Goal: Information Seeking & Learning: Find specific fact

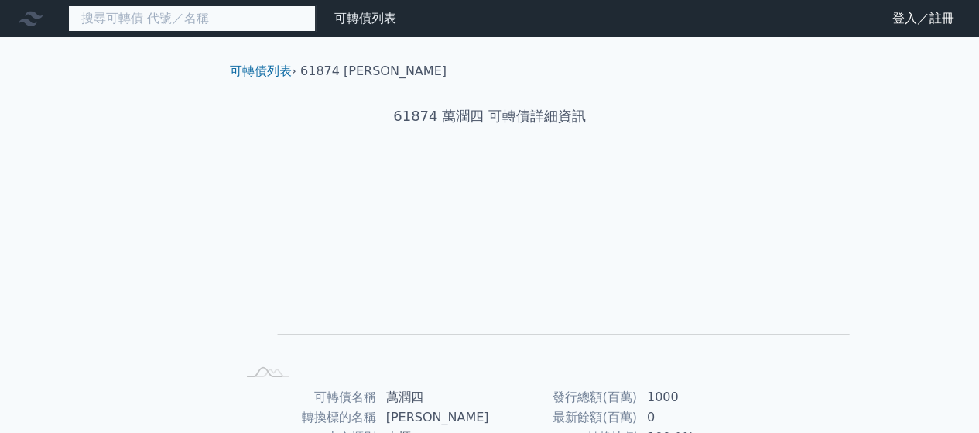
click at [248, 26] on input at bounding box center [192, 18] width 248 height 26
type input "f"
type input "ㄕ"
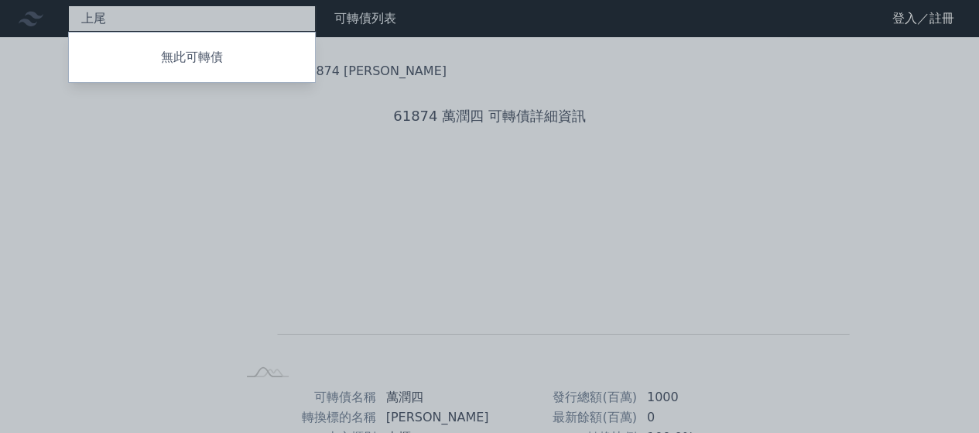
type input "上"
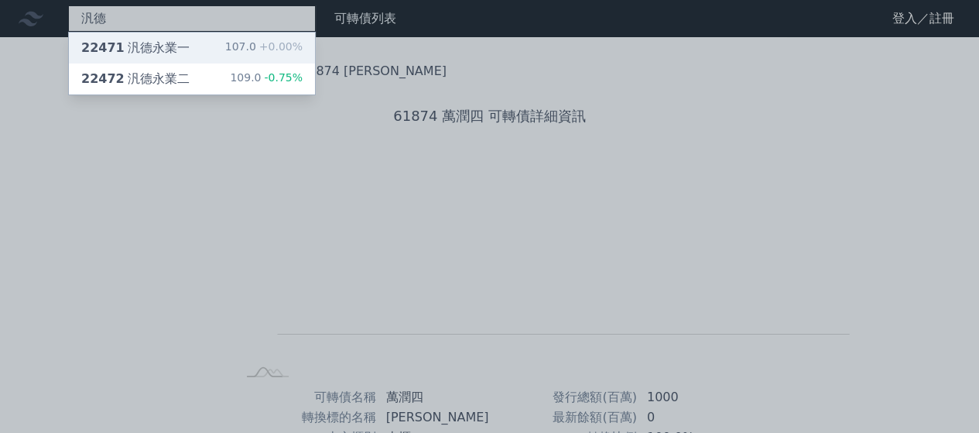
type input "汎德"
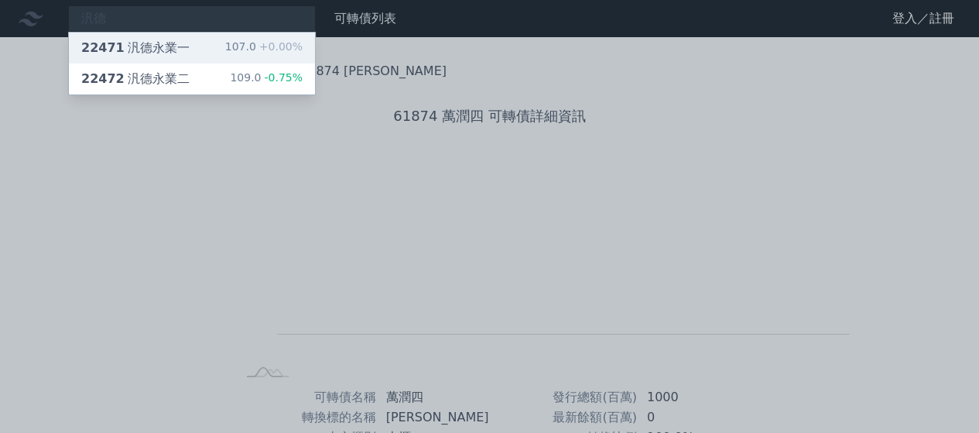
click at [252, 57] on div "22471 汎德永業一 107.0 +0.00%" at bounding box center [192, 48] width 246 height 31
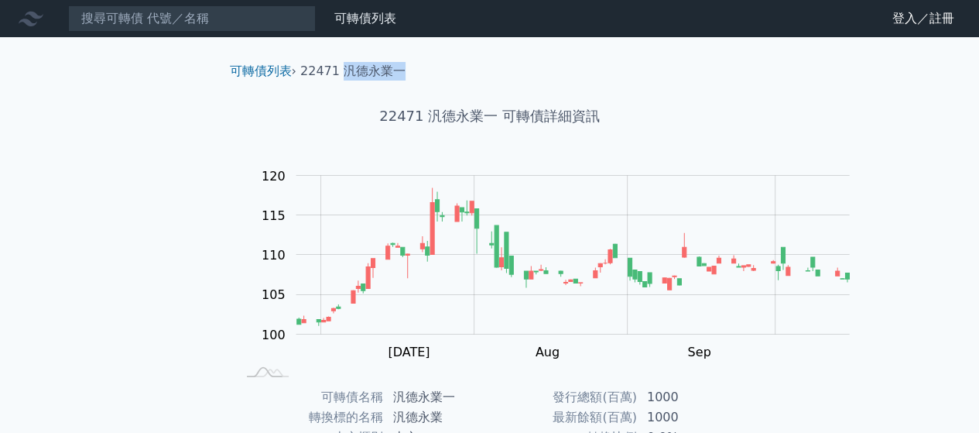
drag, startPoint x: 382, startPoint y: 92, endPoint x: 306, endPoint y: 92, distance: 75.8
click at [306, 80] on ol "可轉債列表 › 22471 汎德永業一" at bounding box center [489, 71] width 545 height 19
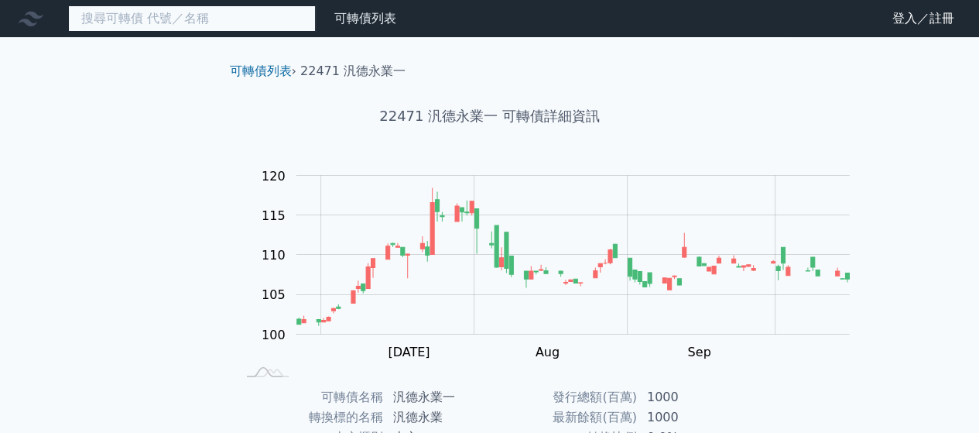
click at [251, 29] on input at bounding box center [192, 18] width 248 height 26
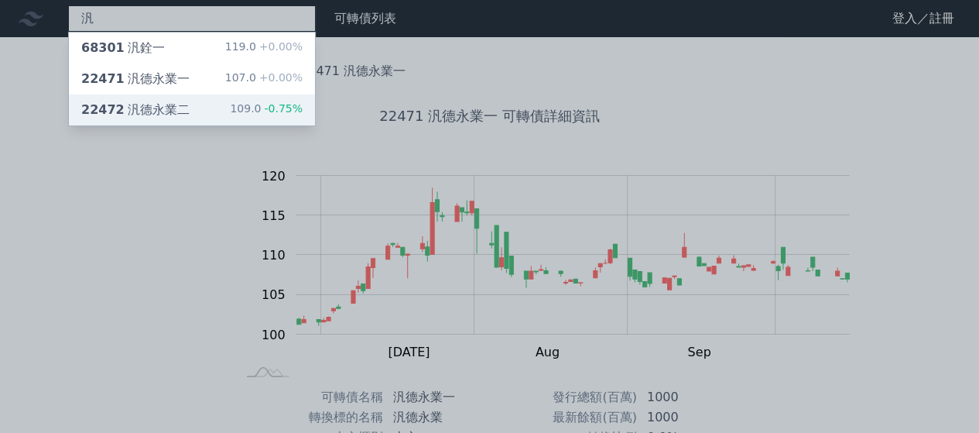
type input "汎"
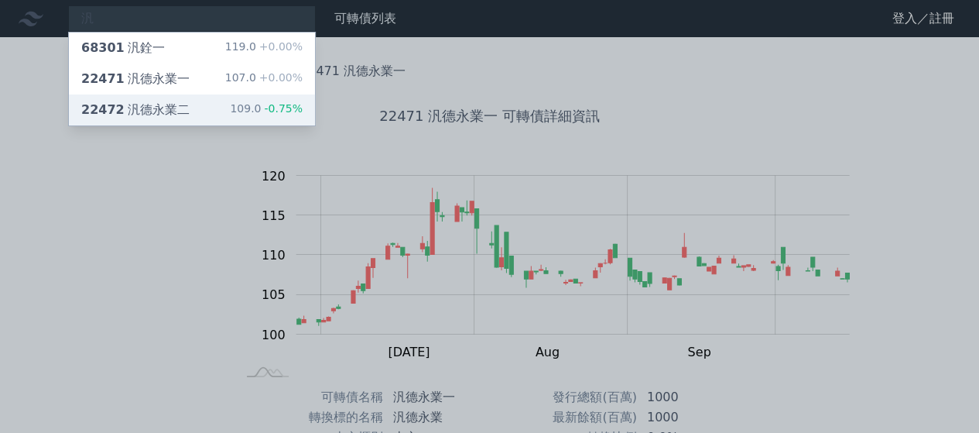
click at [270, 121] on div "22472 汎德永業二 109.0 -0.75%" at bounding box center [192, 109] width 246 height 31
